Goal: Information Seeking & Learning: Find specific fact

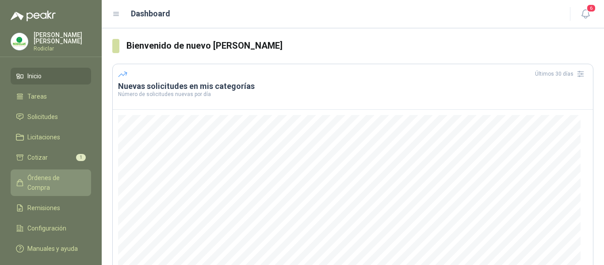
click at [52, 177] on span "Órdenes de Compra" at bounding box center [54, 182] width 55 height 19
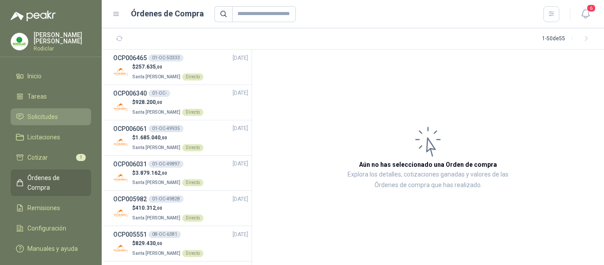
click at [44, 116] on span "Solicitudes" at bounding box center [42, 117] width 30 height 10
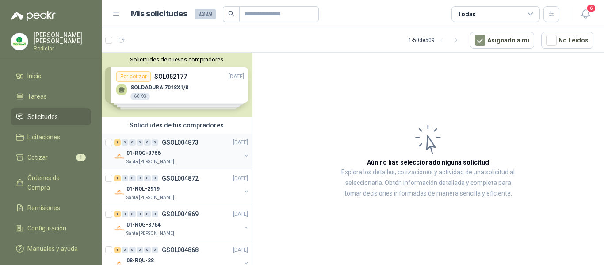
click at [195, 150] on div "01-RQG-3766" at bounding box center [183, 153] width 114 height 11
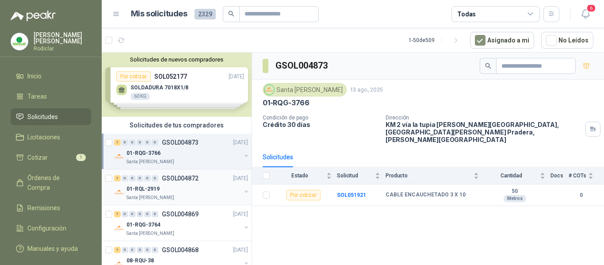
click at [202, 180] on div "1 0 0 0 0 0 GSOL004872 [DATE]" at bounding box center [182, 178] width 136 height 11
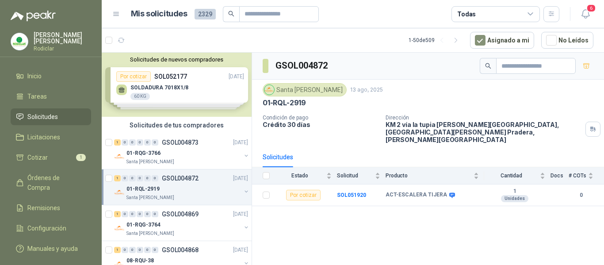
scroll to position [44, 0]
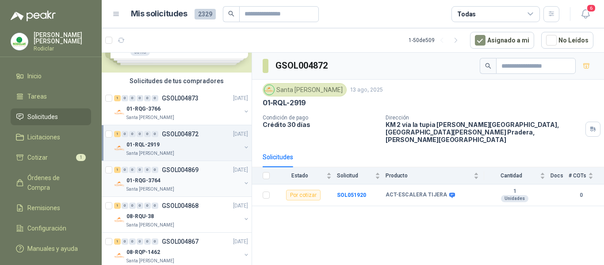
click at [192, 183] on div "01-RQG-3764" at bounding box center [183, 180] width 114 height 11
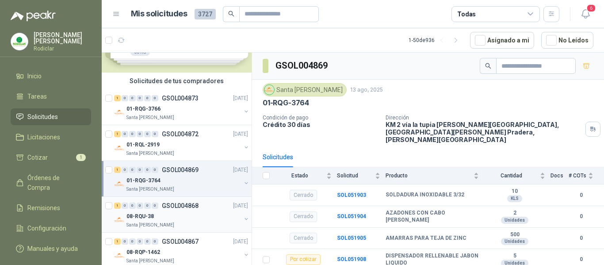
click at [198, 215] on div "08-RQU-38" at bounding box center [183, 216] width 114 height 11
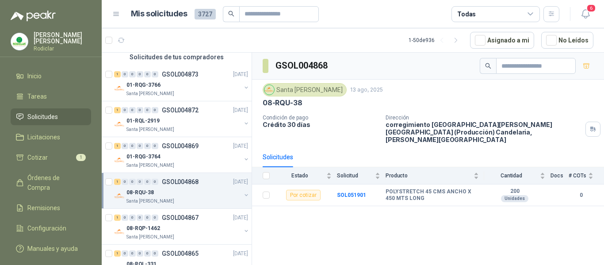
scroll to position [88, 0]
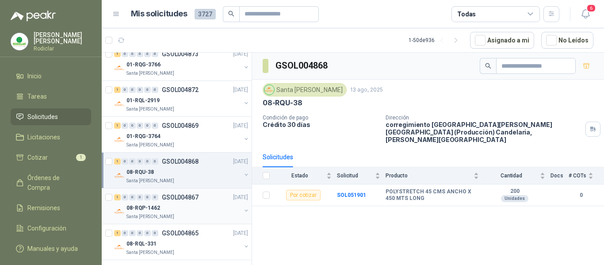
click at [201, 202] on div "1 0 0 0 0 0 GSOL004867 [DATE]" at bounding box center [182, 197] width 136 height 11
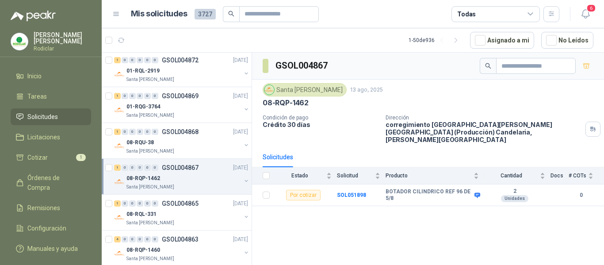
scroll to position [133, 0]
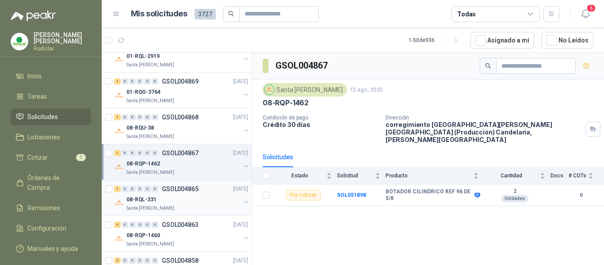
click at [200, 208] on div "Santa [PERSON_NAME]" at bounding box center [183, 208] width 114 height 7
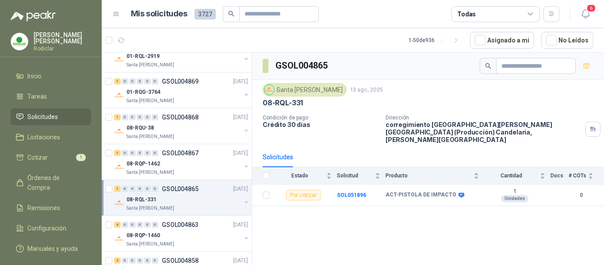
scroll to position [177, 0]
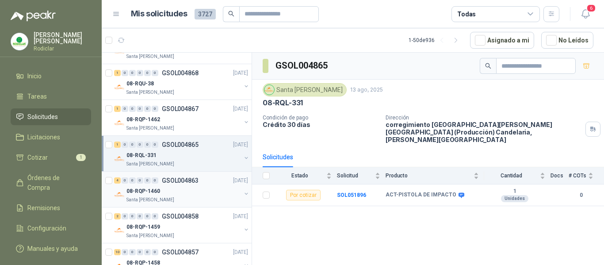
click at [209, 187] on div "08-RQP-1460" at bounding box center [183, 191] width 114 height 11
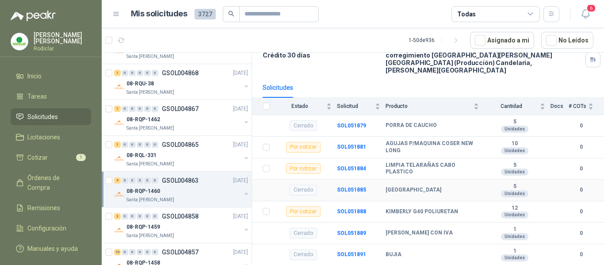
scroll to position [81, 0]
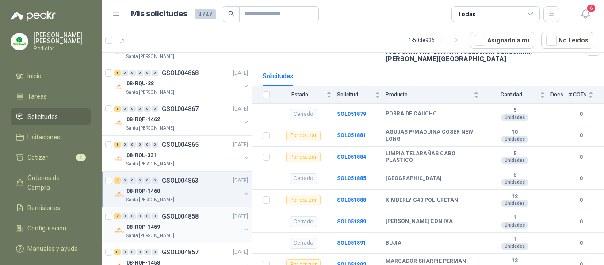
click at [210, 232] on div "Santa [PERSON_NAME]" at bounding box center [183, 235] width 114 height 7
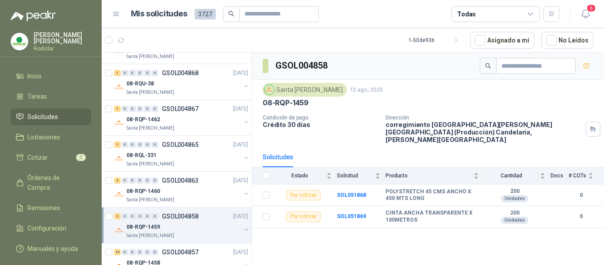
scroll to position [221, 0]
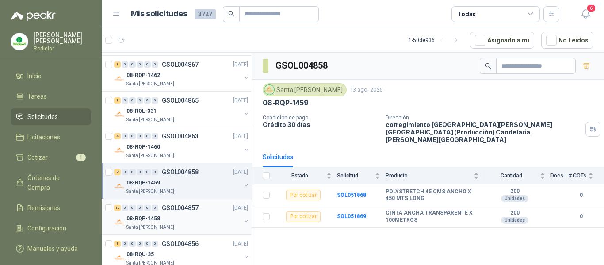
click at [198, 221] on div "08-RQP-1458" at bounding box center [183, 218] width 114 height 11
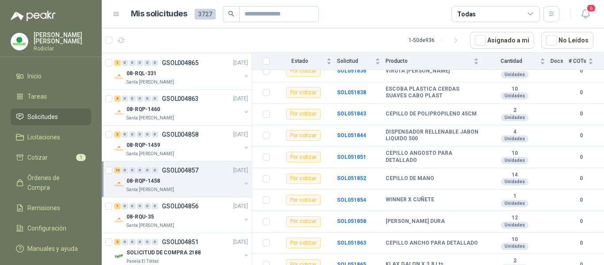
scroll to position [309, 0]
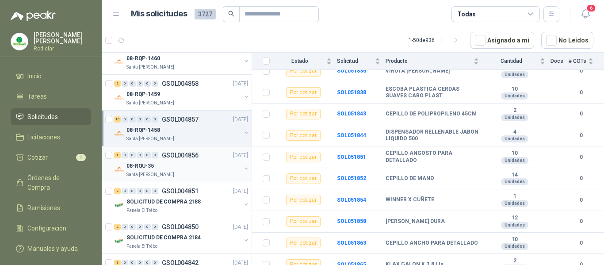
click at [198, 165] on div "08-RQU-35" at bounding box center [183, 165] width 114 height 11
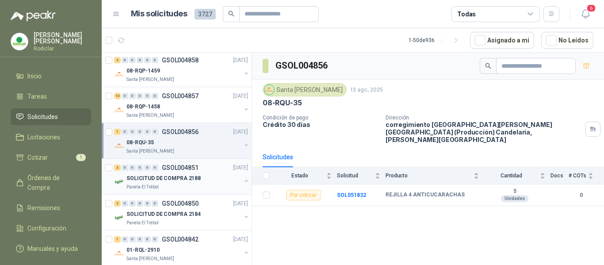
scroll to position [354, 0]
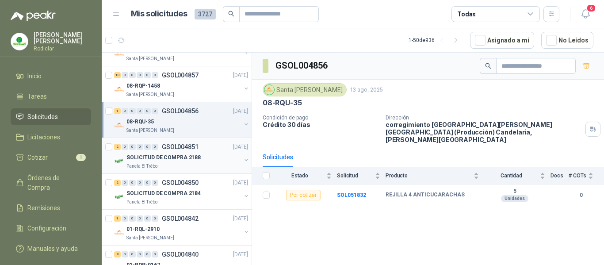
click at [193, 166] on div "Panela El Trébol" at bounding box center [183, 166] width 114 height 7
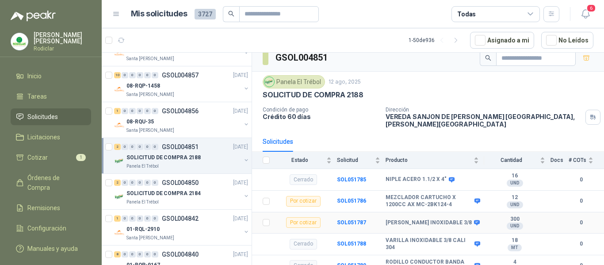
scroll to position [10, 0]
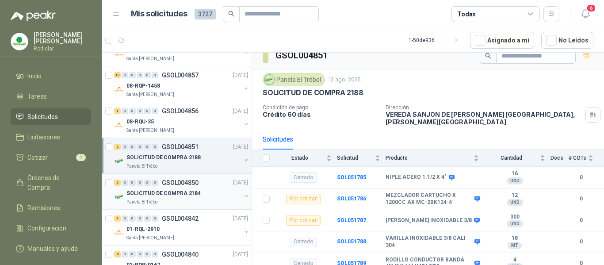
click at [215, 193] on div "SOLICITUD DE COMPRA 2184" at bounding box center [183, 193] width 114 height 11
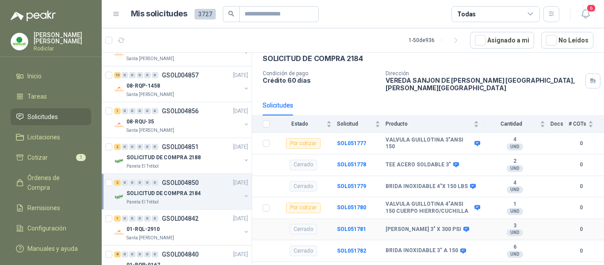
scroll to position [75, 0]
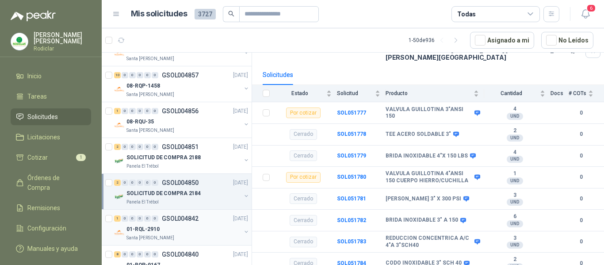
click at [209, 228] on div "01-RQL-2910" at bounding box center [183, 229] width 114 height 11
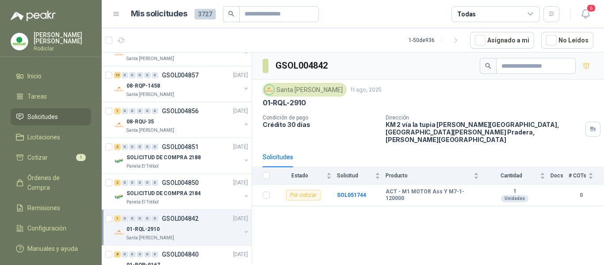
scroll to position [398, 0]
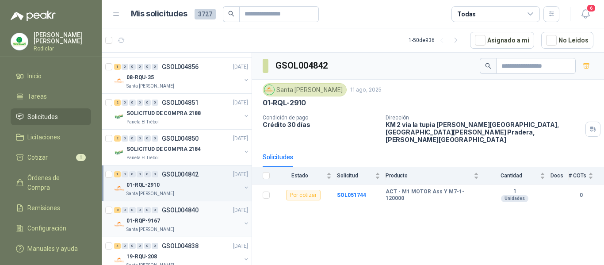
click at [197, 226] on div "Santa [PERSON_NAME]" at bounding box center [183, 229] width 114 height 7
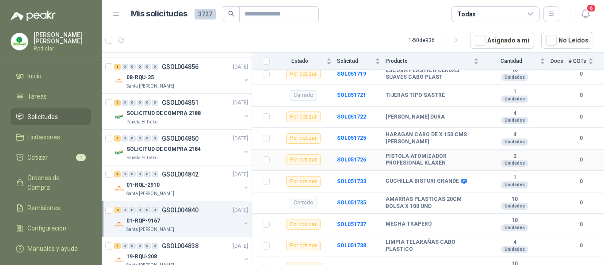
scroll to position [124, 0]
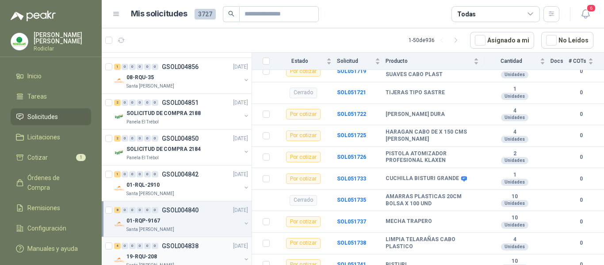
click at [211, 249] on div "4 0 0 0 0 0 GSOL004838 [DATE]" at bounding box center [182, 245] width 136 height 11
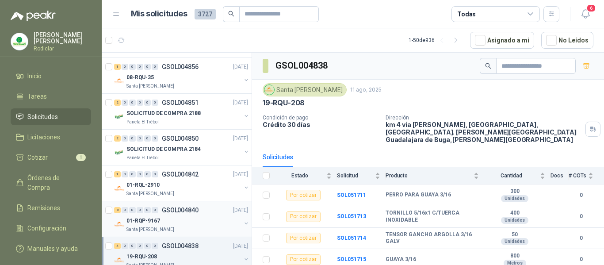
scroll to position [486, 0]
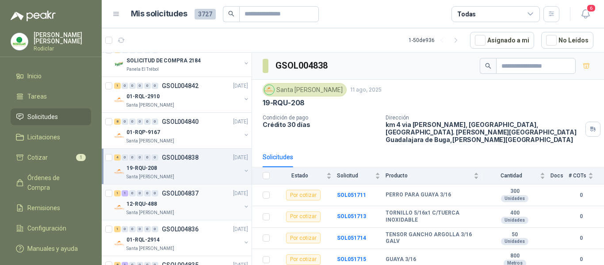
click at [193, 209] on div "Santa [PERSON_NAME]" at bounding box center [183, 212] width 114 height 7
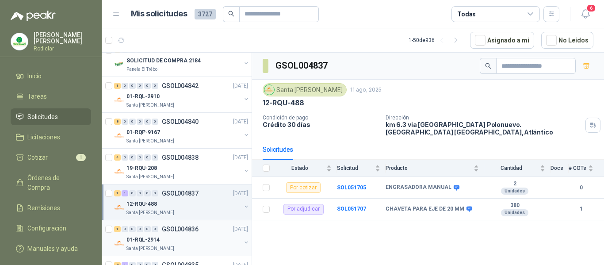
click at [209, 235] on div "01-RQL-2914" at bounding box center [183, 239] width 114 height 11
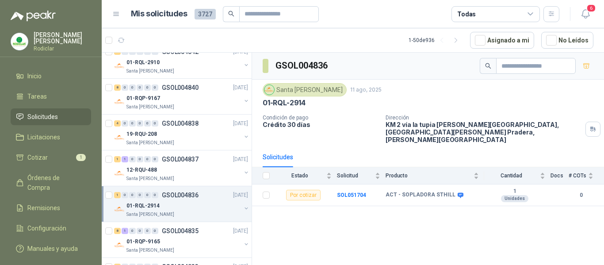
scroll to position [530, 0]
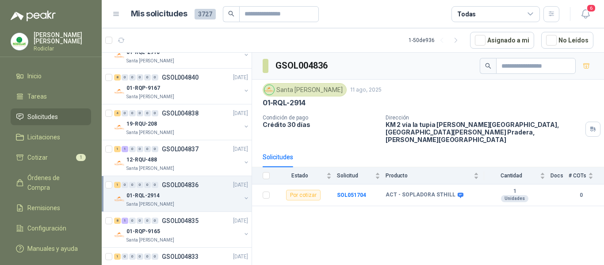
click at [209, 235] on div "01-RQP-9165" at bounding box center [183, 231] width 114 height 11
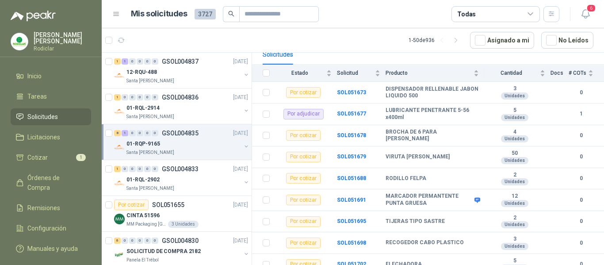
scroll to position [619, 0]
click at [200, 184] on div "Santa [PERSON_NAME]" at bounding box center [183, 187] width 114 height 7
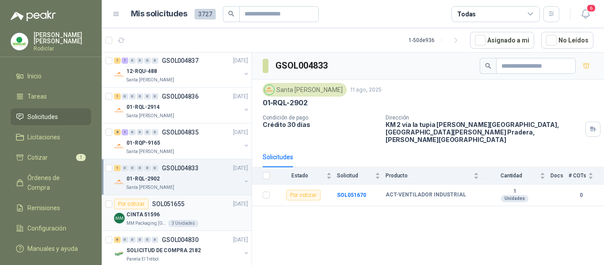
click at [209, 221] on div "MM Packaging Colombia 3 Unidades" at bounding box center [187, 223] width 122 height 7
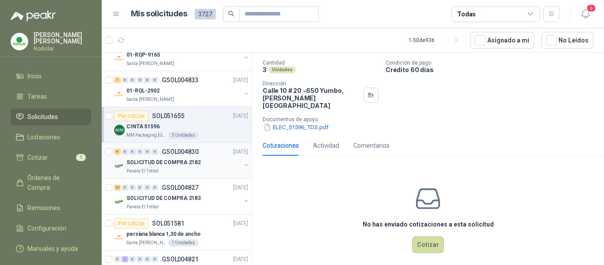
scroll to position [707, 0]
click at [201, 167] on div "Panela El Trébol" at bounding box center [183, 170] width 114 height 7
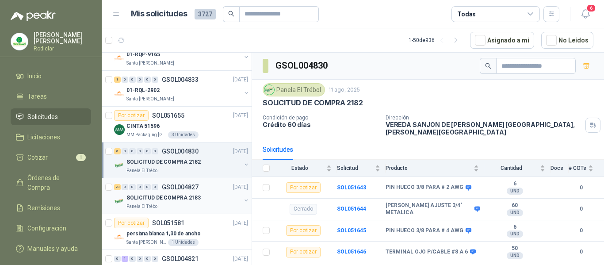
click at [202, 198] on div "SOLICITUD DE COMPRA 2183" at bounding box center [183, 197] width 114 height 11
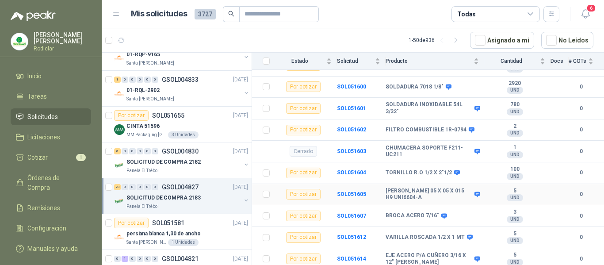
scroll to position [309, 0]
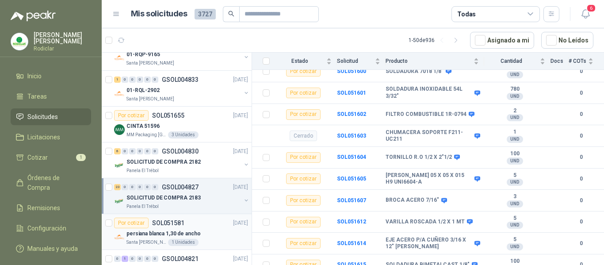
click at [194, 224] on div "Por cotizar SOL051581 [DATE]" at bounding box center [181, 222] width 134 height 11
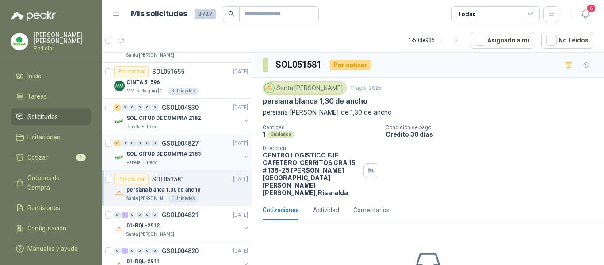
scroll to position [751, 0]
click at [206, 228] on div "01-RQL-2912" at bounding box center [183, 225] width 114 height 11
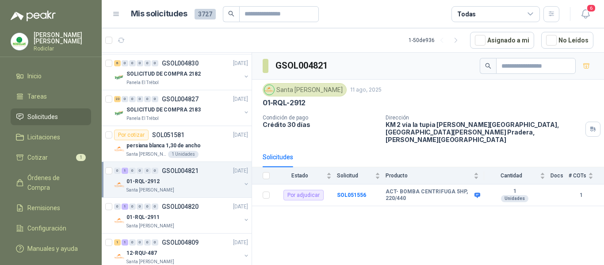
scroll to position [795, 0]
click at [212, 215] on div "01-RQL-2911" at bounding box center [183, 216] width 114 height 11
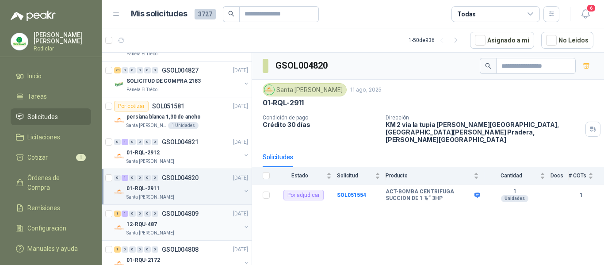
scroll to position [840, 0]
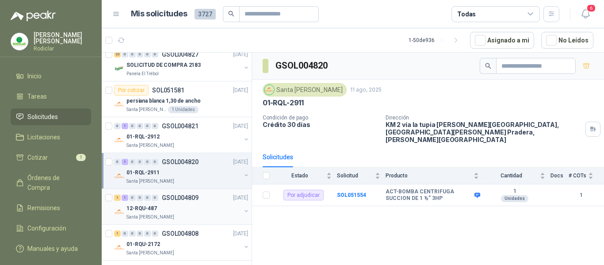
click at [194, 209] on div "12-RQU-487" at bounding box center [183, 208] width 114 height 11
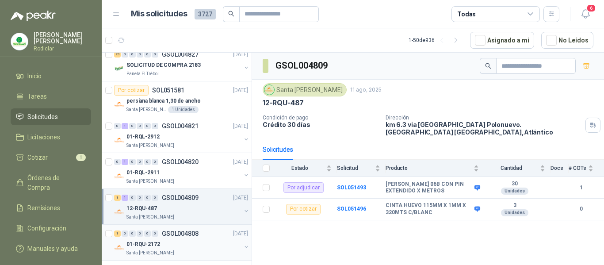
click at [192, 250] on div "Santa [PERSON_NAME]" at bounding box center [183, 252] width 114 height 7
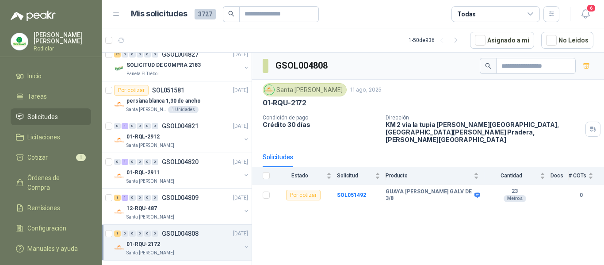
scroll to position [884, 0]
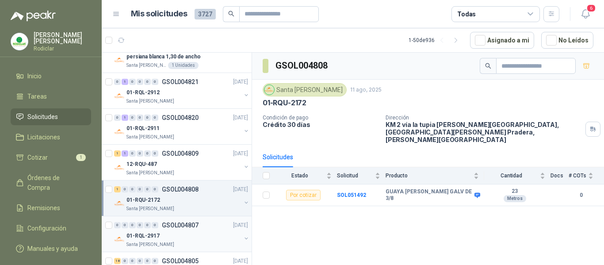
click at [196, 231] on div "01-RQL-2917" at bounding box center [183, 235] width 114 height 11
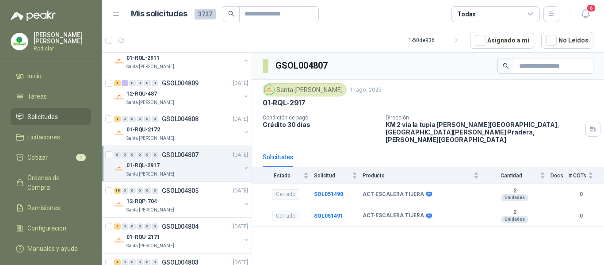
scroll to position [972, 0]
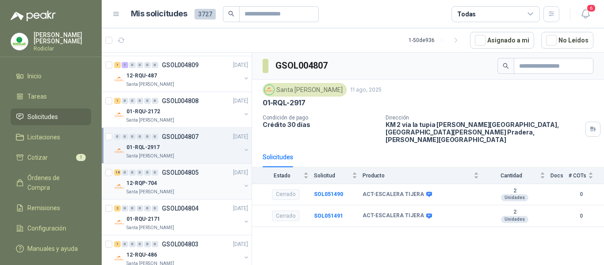
click at [193, 188] on div "12-RQP-704 Santa [PERSON_NAME]" at bounding box center [183, 187] width 114 height 18
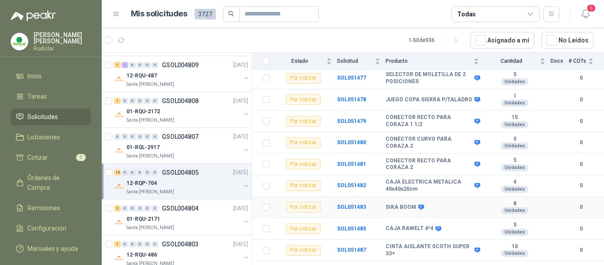
scroll to position [289, 0]
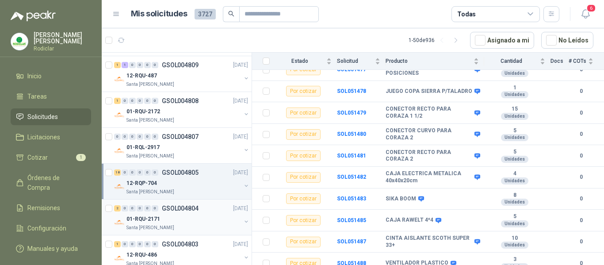
click at [198, 224] on div "Santa [PERSON_NAME]" at bounding box center [183, 227] width 114 height 7
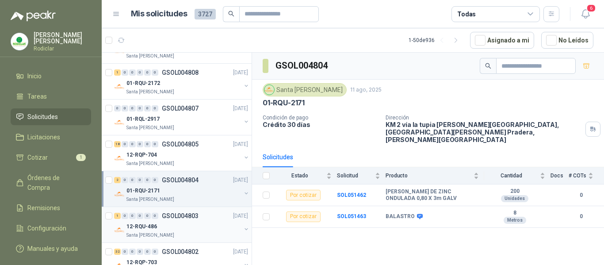
scroll to position [1016, 0]
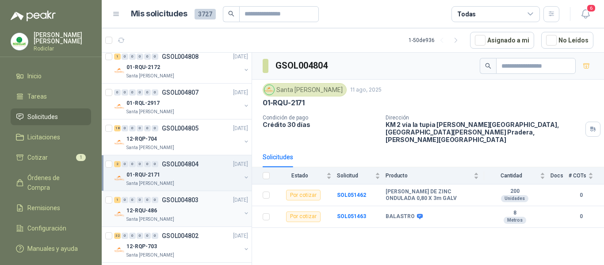
click at [213, 215] on div "12-RQU-486" at bounding box center [183, 210] width 114 height 11
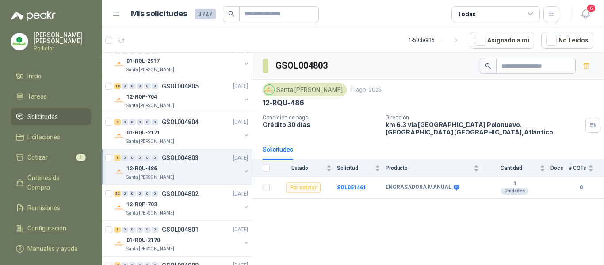
scroll to position [1061, 0]
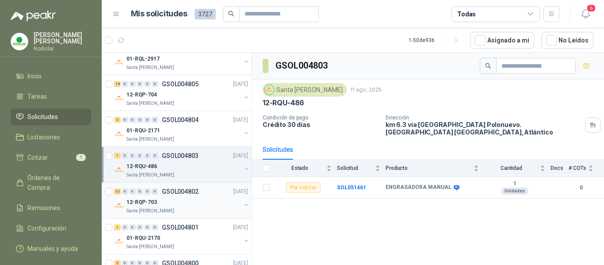
click at [210, 206] on div "12-RQP-703" at bounding box center [183, 202] width 114 height 11
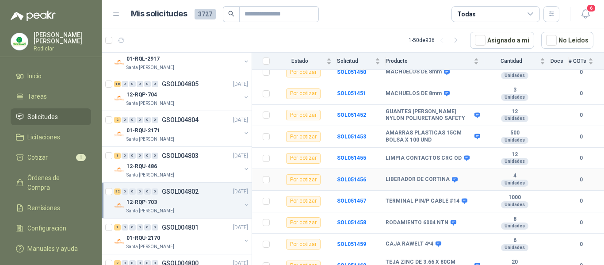
scroll to position [590, 0]
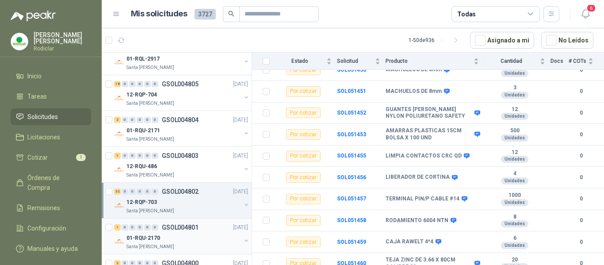
click at [200, 242] on div "01-RQU-2170" at bounding box center [183, 237] width 114 height 11
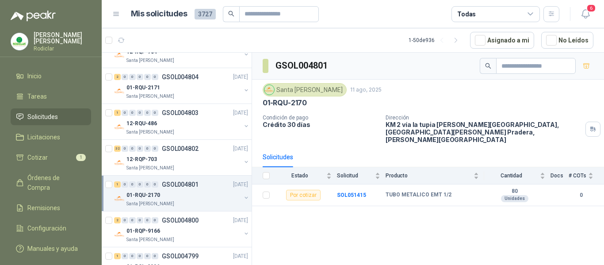
scroll to position [1105, 0]
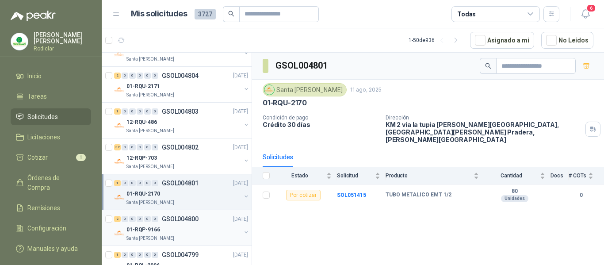
click at [209, 237] on div "Santa [PERSON_NAME]" at bounding box center [183, 238] width 114 height 7
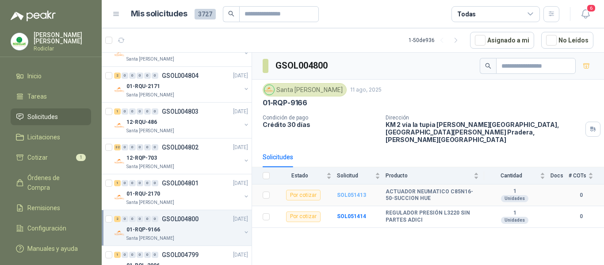
click at [346, 192] on b "SOL051413" at bounding box center [351, 195] width 29 height 6
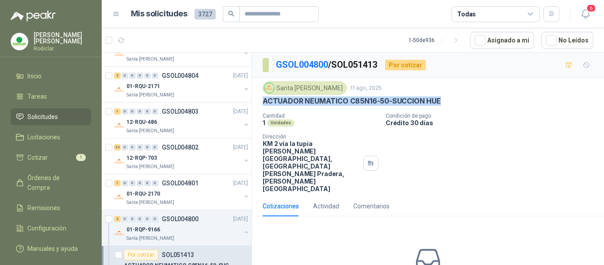
drag, startPoint x: 262, startPoint y: 101, endPoint x: 439, endPoint y: 98, distance: 176.8
click at [439, 98] on div "ACTUADOR NEUMATICO C85N16-50-SUCCION HUE" at bounding box center [427, 100] width 331 height 9
copy p "ACTUADOR NEUMATICO C85N16-50-SUCCION HUE"
